Goal: Information Seeking & Learning: Learn about a topic

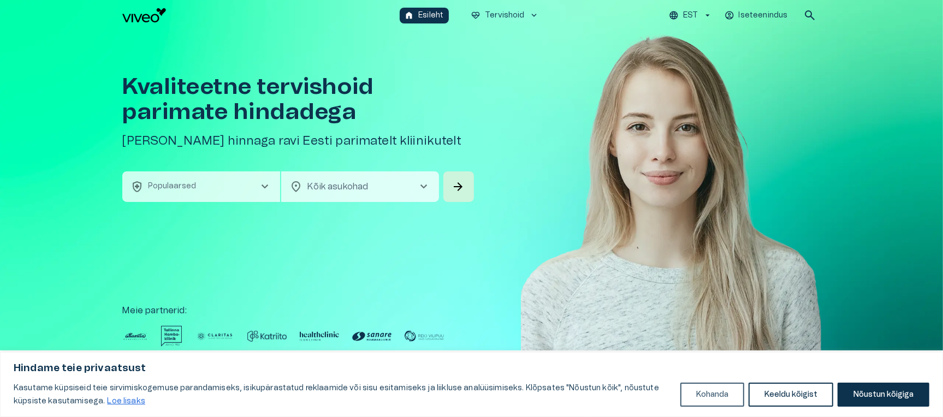
click at [715, 390] on button "Kohanda" at bounding box center [712, 395] width 64 height 24
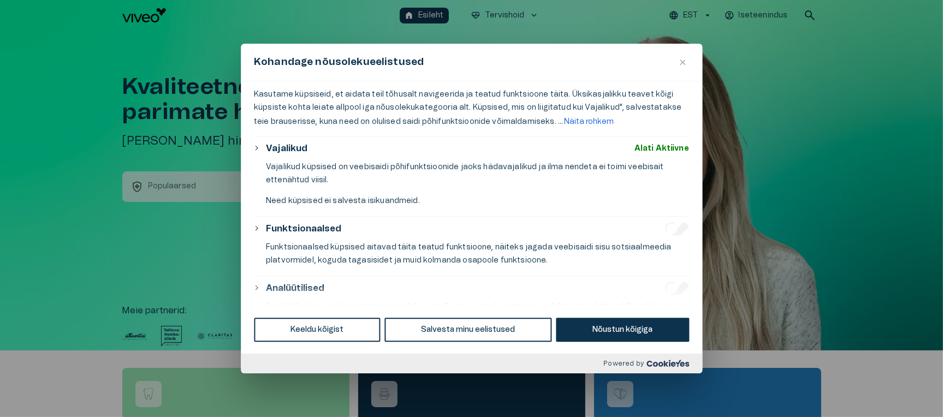
click at [577, 120] on button "Näita rohkem" at bounding box center [589, 121] width 52 height 15
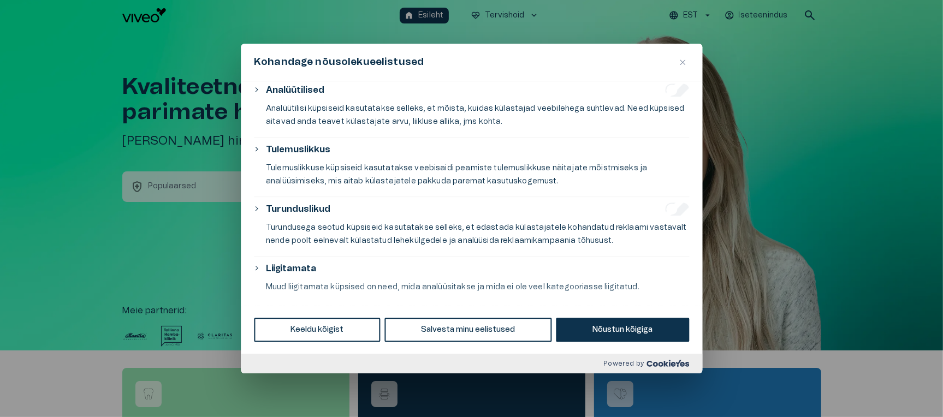
scroll to position [301, 0]
click at [394, 281] on p "Muud liigitamata küpsised on need, mida analüüsitakse ja mida ei ole veel kateg…" at bounding box center [477, 285] width 423 height 13
click at [358, 223] on p "Turundusega seotud küpsiseid kasutatakse selleks, et edastada külastajatele koh…" at bounding box center [477, 232] width 423 height 26
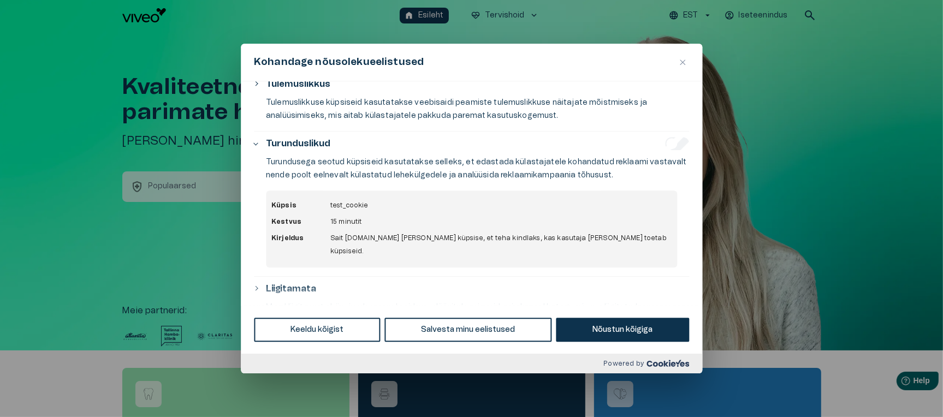
scroll to position [375, 0]
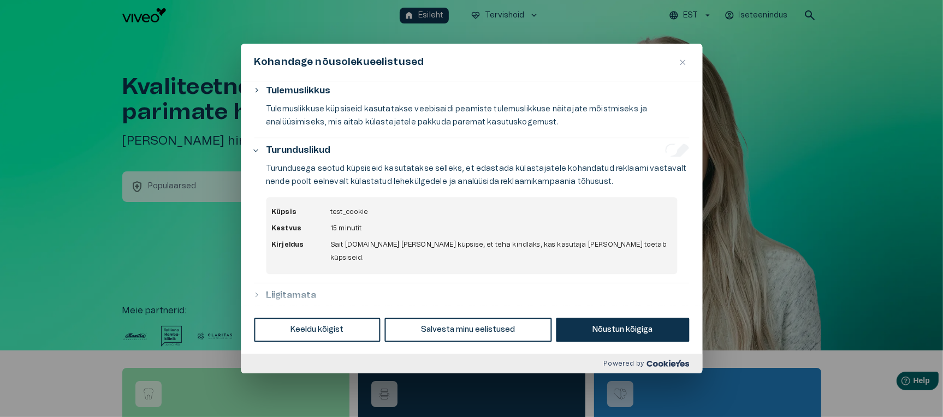
click at [373, 104] on p "Tulemuslikkuse küpsiseid kasutatakse veebisaidi peamiste tulemuslikkuse näitaja…" at bounding box center [477, 116] width 423 height 26
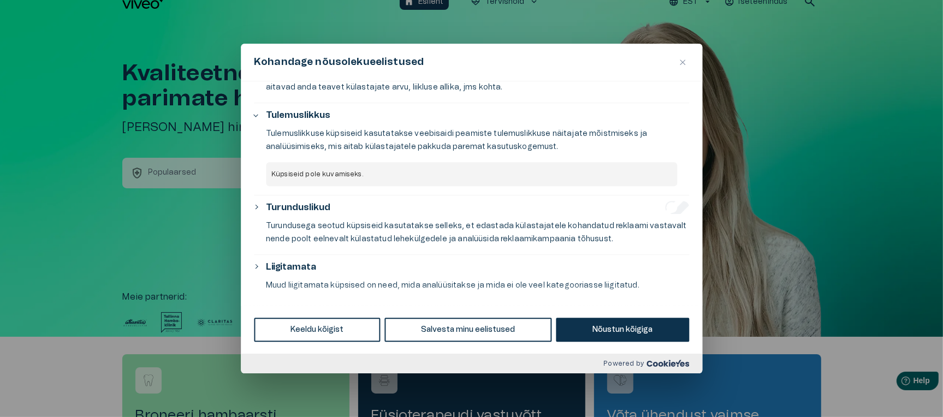
scroll to position [16, 0]
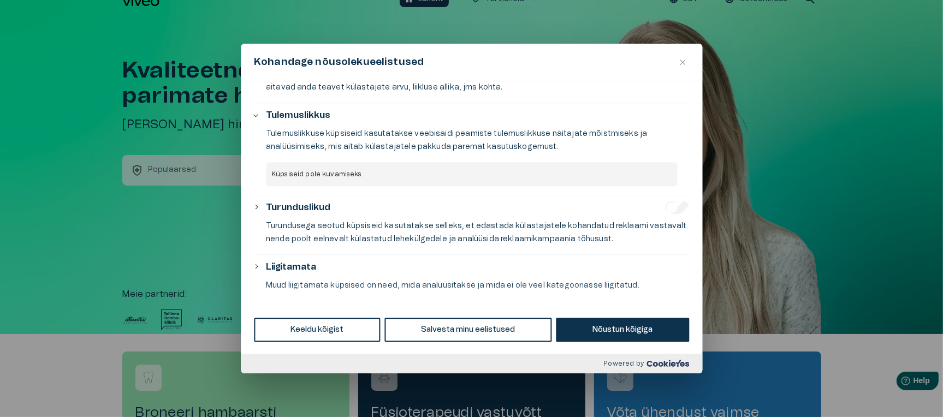
click at [384, 224] on p "Turundusega seotud küpsiseid kasutatakse selleks, et edastada külastajatele koh…" at bounding box center [477, 232] width 423 height 26
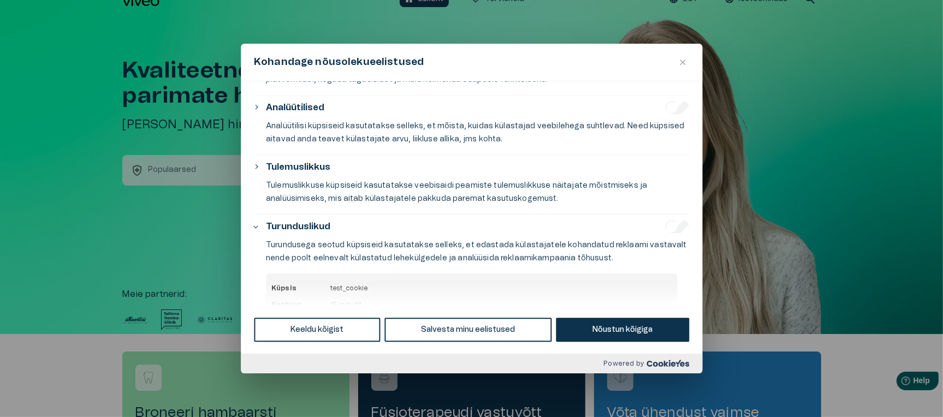
scroll to position [280, 0]
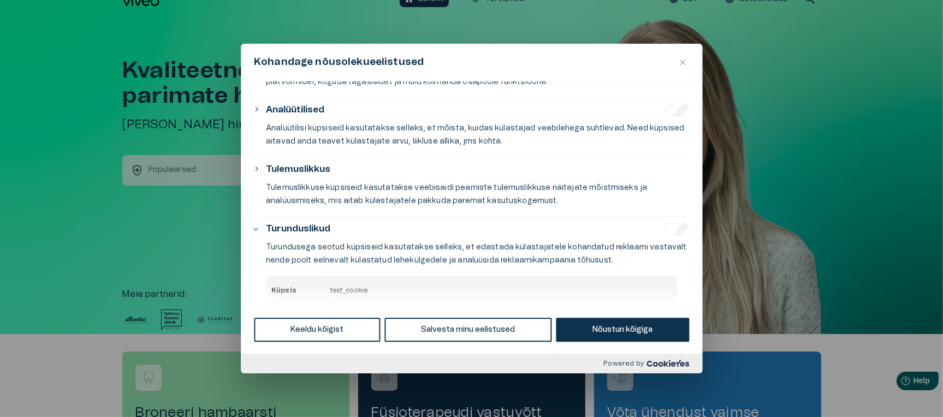
click at [360, 124] on p "Analüütilisi küpsiseid kasutatakse selleks, et mõista, kuidas külastajad veebil…" at bounding box center [477, 135] width 423 height 26
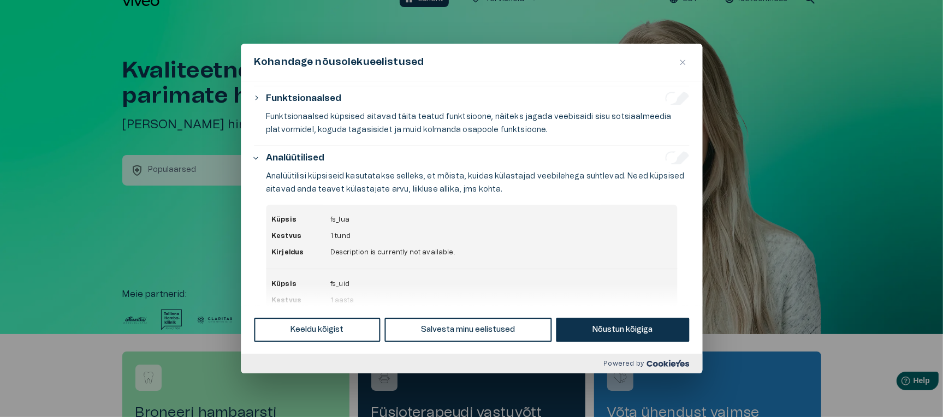
scroll to position [215, 0]
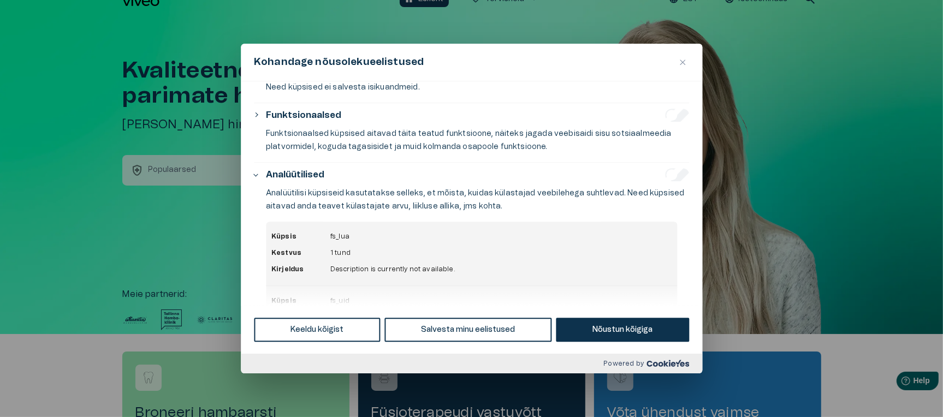
click at [366, 139] on p "Funktsionaalsed küpsised aitavad täita teatud funktsioone, näiteks jagada veebi…" at bounding box center [477, 140] width 423 height 26
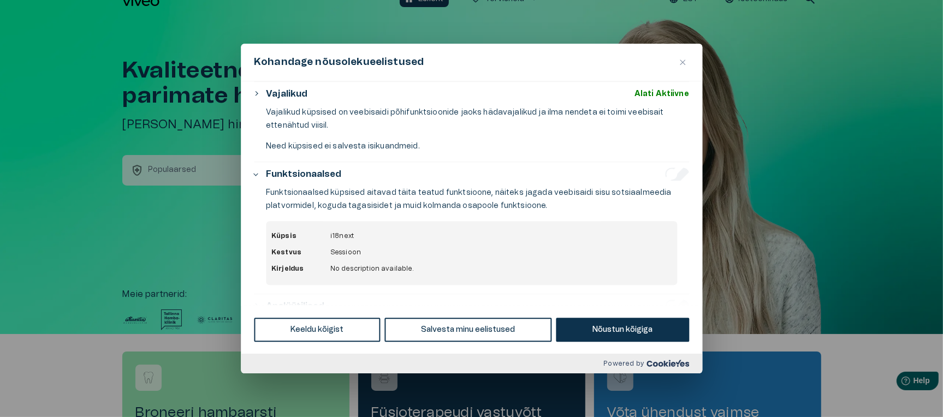
scroll to position [156, 0]
click at [323, 114] on p "Vajalikud küpsised on veebisaidi põhifunktsioonide jaoks hädavajalikud ja ilma …" at bounding box center [477, 119] width 423 height 26
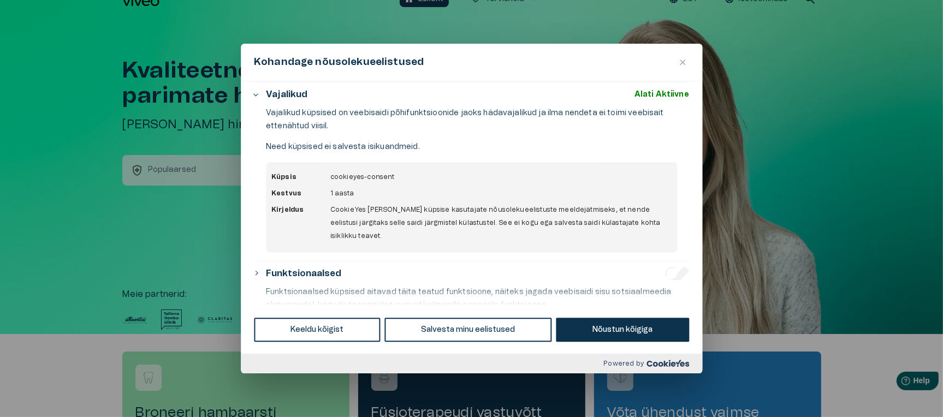
click at [684, 60] on img "Sulge" at bounding box center [682, 62] width 5 height 5
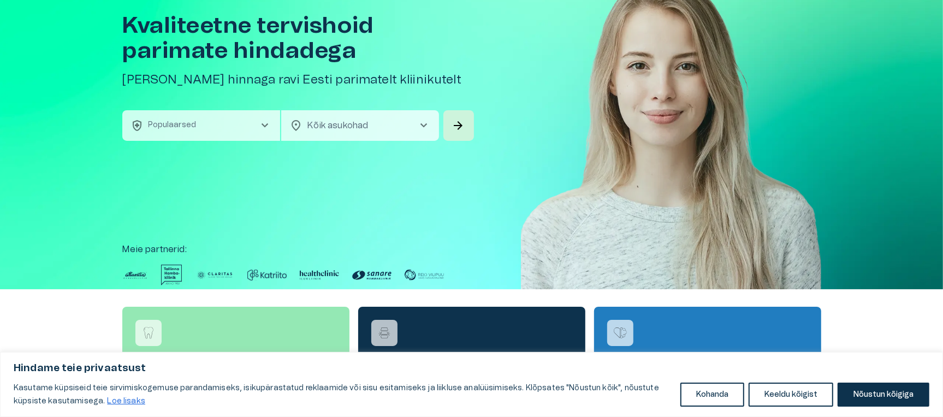
scroll to position [84, 0]
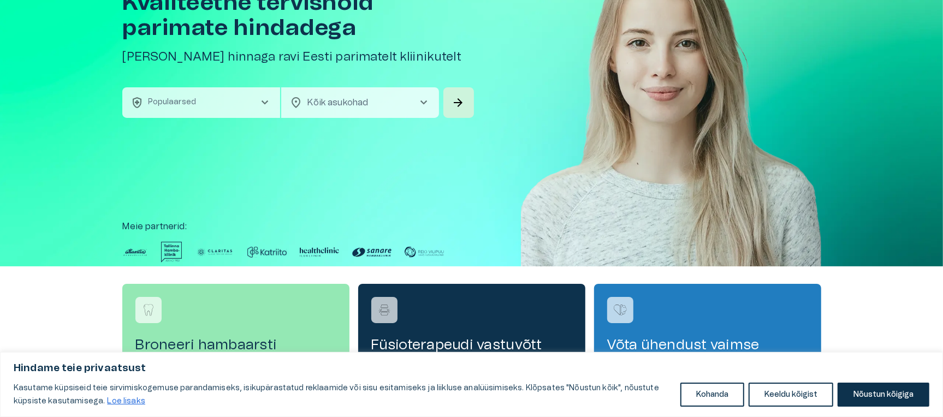
click at [122, 398] on link "Loe lisaks" at bounding box center [125, 401] width 39 height 9
